Goal: Check status: Check status

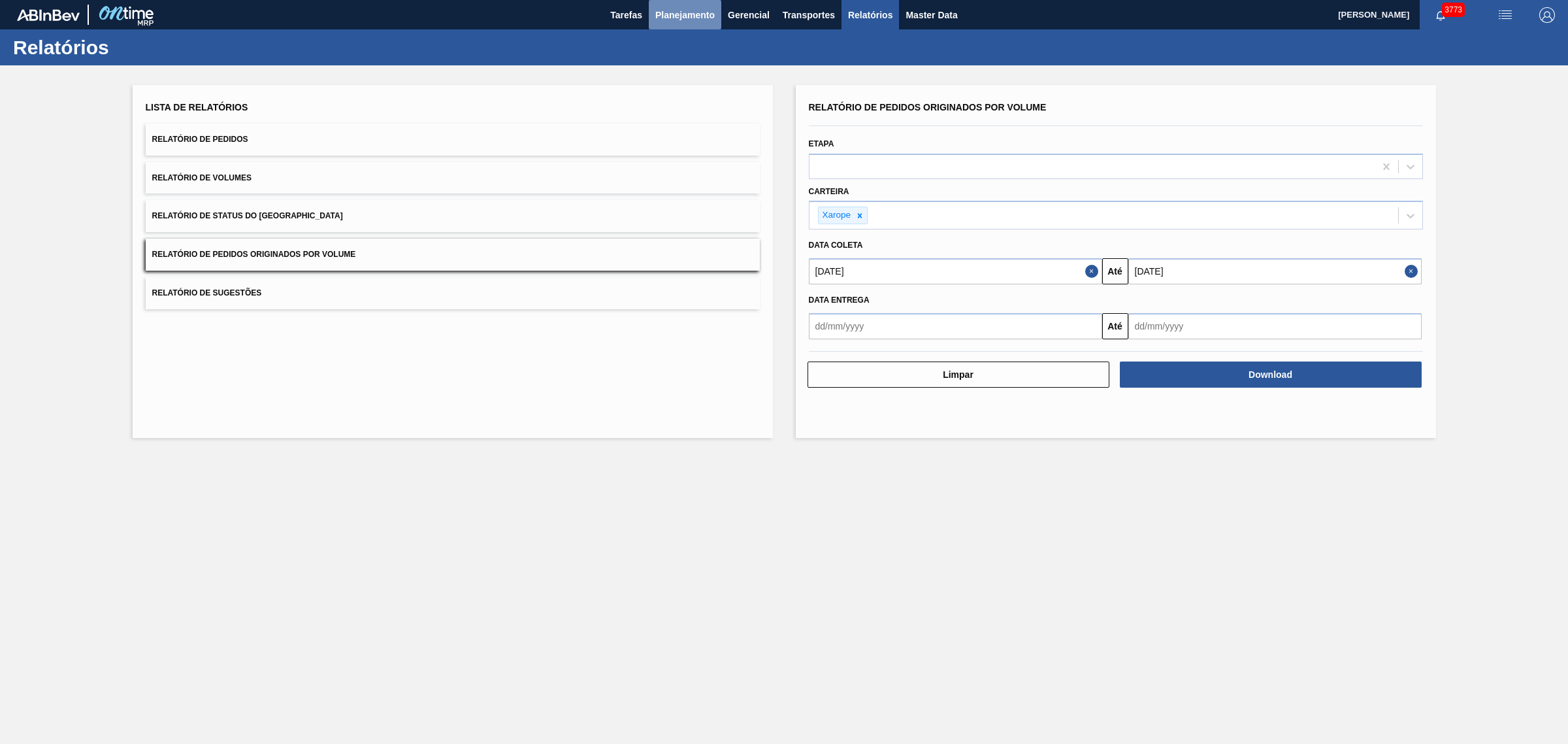
click at [675, 10] on span "Planejamento" at bounding box center [685, 14] width 60 height 15
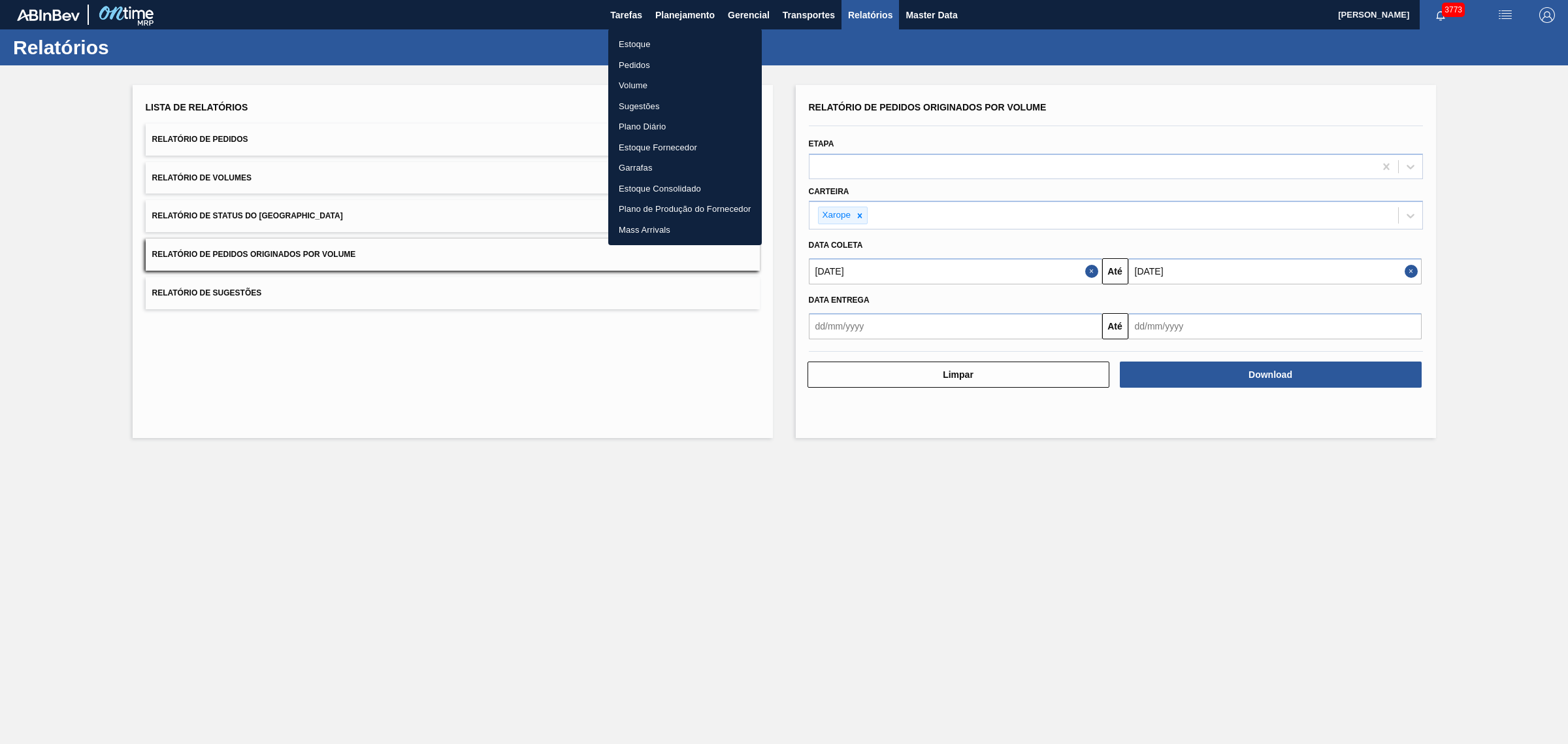
click at [658, 41] on li "Estoque" at bounding box center [684, 44] width 153 height 21
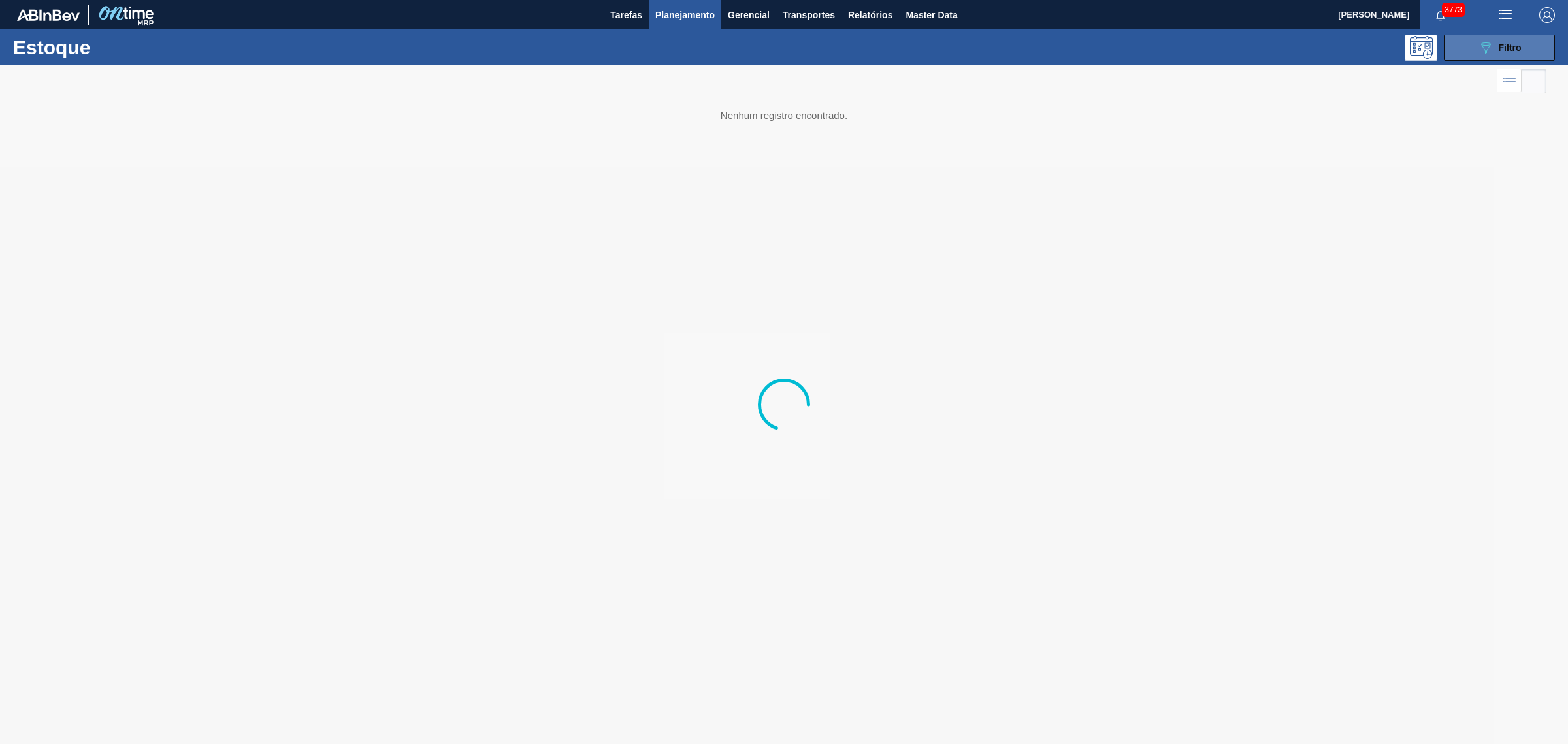
click at [1496, 49] on div "089F7B8B-B2A5-4AFE-B5C0-19BA573D28AC Filtro" at bounding box center [1499, 47] width 43 height 15
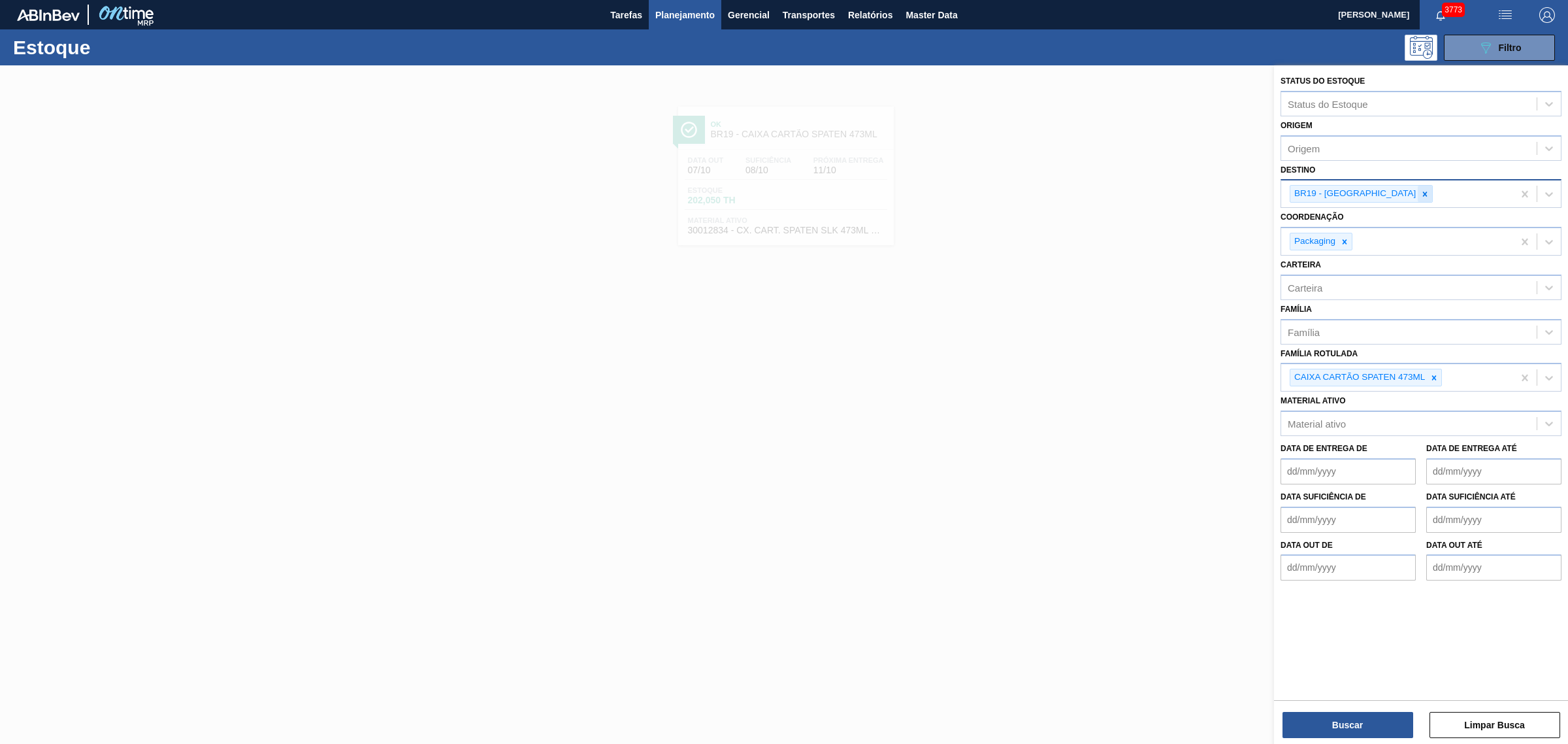
click at [1418, 197] on div at bounding box center [1424, 194] width 14 height 16
click at [1418, 191] on div at bounding box center [1424, 194] width 14 height 16
click at [1341, 718] on button "Buscar" at bounding box center [1347, 724] width 131 height 26
